Goal: Information Seeking & Learning: Learn about a topic

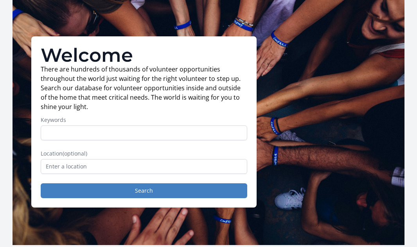
scroll to position [18, 0]
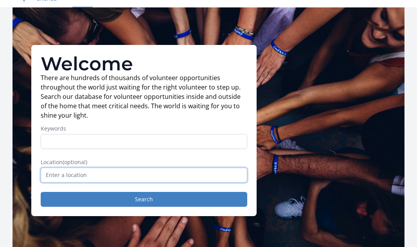
click at [175, 174] on input "text" at bounding box center [144, 175] width 206 height 15
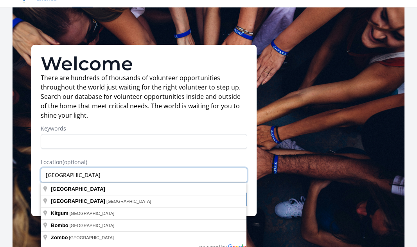
type input "[GEOGRAPHIC_DATA]"
click at [253, 160] on div "Welcome There are hundreds of thousands of volunteer opportunities throughout t…" at bounding box center [143, 130] width 225 height 171
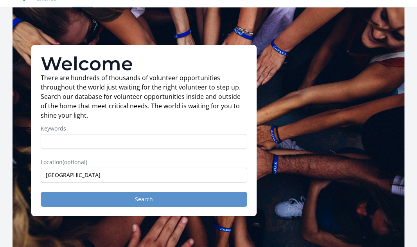
click at [145, 199] on button "Search" at bounding box center [144, 199] width 206 height 15
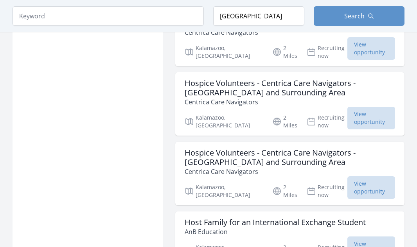
scroll to position [1024, 0]
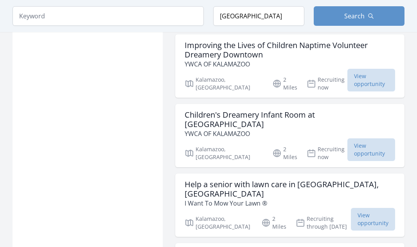
scroll to position [2232, 0]
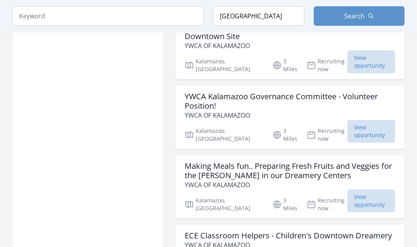
scroll to position [2974, 0]
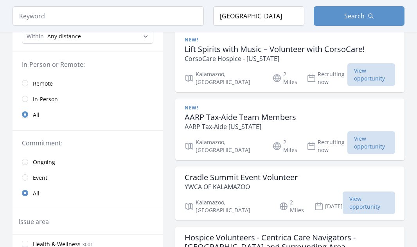
scroll to position [70, 0]
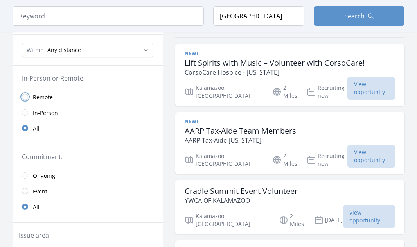
click at [25, 97] on input "radio" at bounding box center [25, 97] width 6 height 6
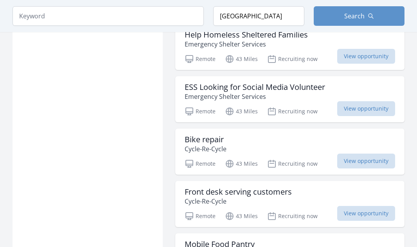
scroll to position [920, 0]
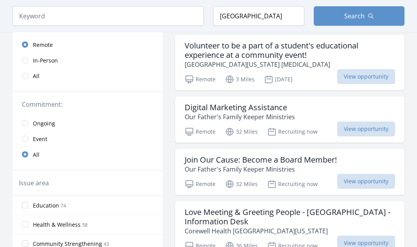
scroll to position [134, 0]
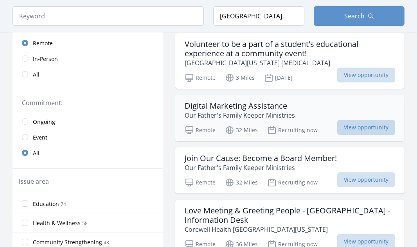
click at [363, 125] on span "View opportunity" at bounding box center [366, 127] width 58 height 15
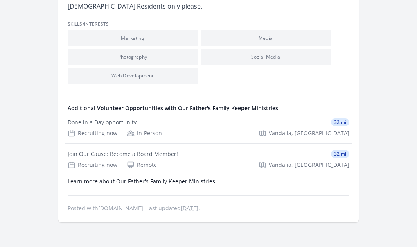
scroll to position [475, 0]
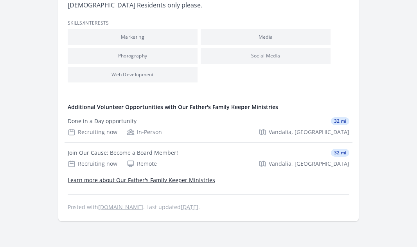
click at [185, 179] on link "Learn more about Our Father's Family Keeper Ministries" at bounding box center [141, 179] width 147 height 7
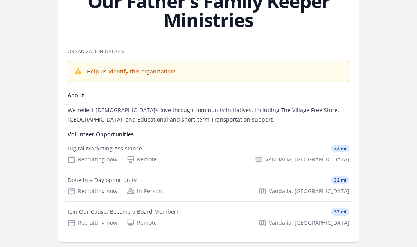
scroll to position [56, 0]
click at [126, 73] on link "Help us identify this organization!" at bounding box center [131, 70] width 89 height 7
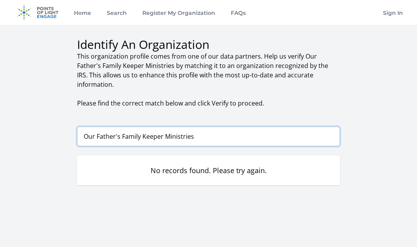
drag, startPoint x: 196, startPoint y: 131, endPoint x: 81, endPoint y: 131, distance: 115.0
click at [79, 129] on input "Our Father's Family Keeper Ministries" at bounding box center [208, 137] width 263 height 20
click at [52, 114] on div "Identify An Organization This organization profile comes from one of our data p…" at bounding box center [209, 117] width 392 height 185
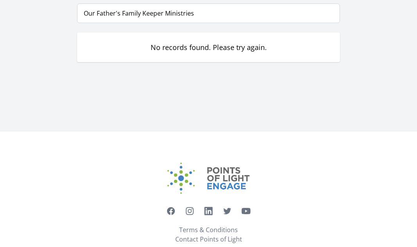
scroll to position [135, 0]
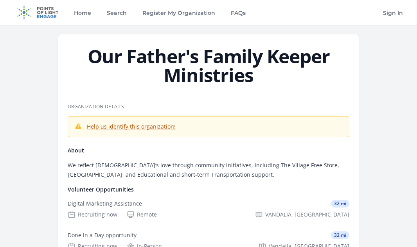
scroll to position [59, 0]
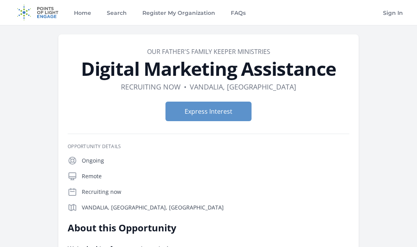
scroll to position [475, 0]
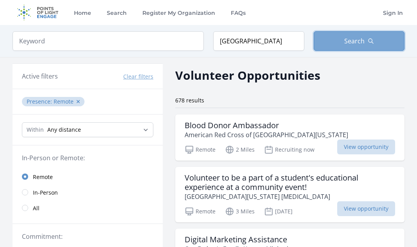
click at [348, 44] on span "Search" at bounding box center [354, 40] width 20 height 9
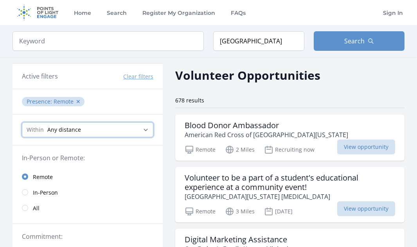
click at [144, 131] on select "Any distance , 5 Miles , 20 Miles , 50 Miles , 100 Miles" at bounding box center [87, 129] width 131 height 15
click at [137, 78] on button "Clear filters" at bounding box center [138, 77] width 30 height 8
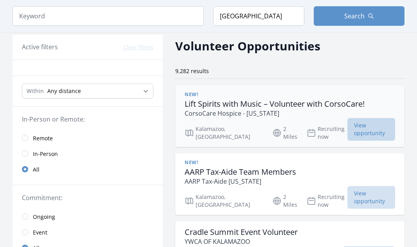
scroll to position [28, 0]
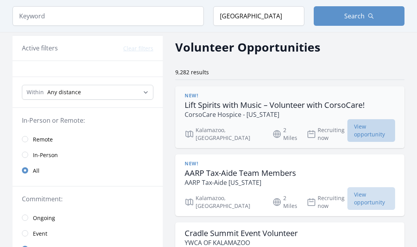
click at [356, 129] on span "View opportunity" at bounding box center [371, 130] width 48 height 23
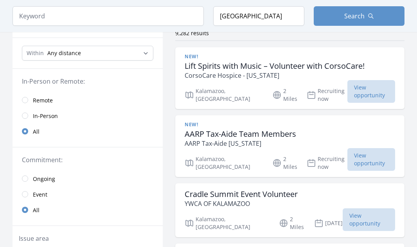
scroll to position [69, 0]
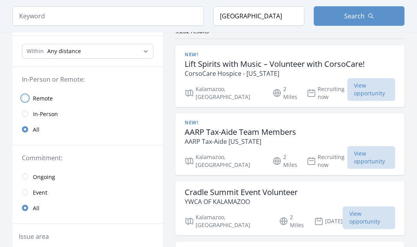
click at [27, 98] on input "radio" at bounding box center [25, 98] width 6 height 6
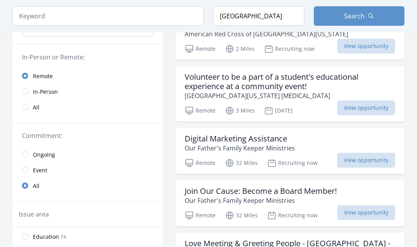
scroll to position [102, 0]
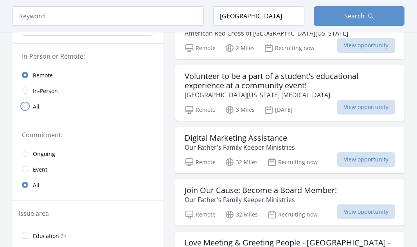
click at [24, 107] on input "radio" at bounding box center [25, 106] width 6 height 6
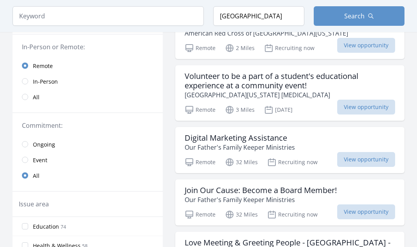
scroll to position [103, 0]
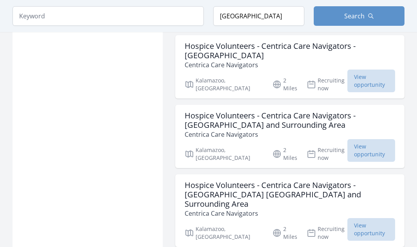
scroll to position [626, 0]
